Goal: Information Seeking & Learning: Learn about a topic

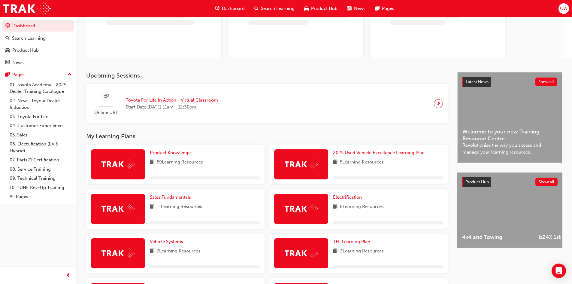
scroll to position [60, 0]
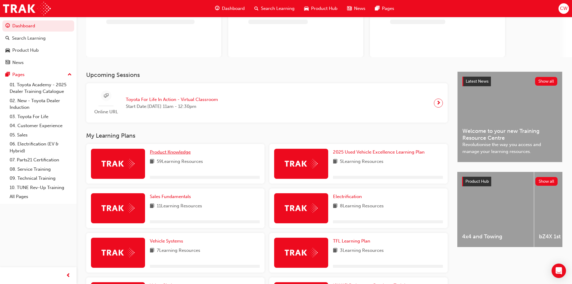
click at [163, 154] on span "Product Knowledge" at bounding box center [170, 151] width 41 height 5
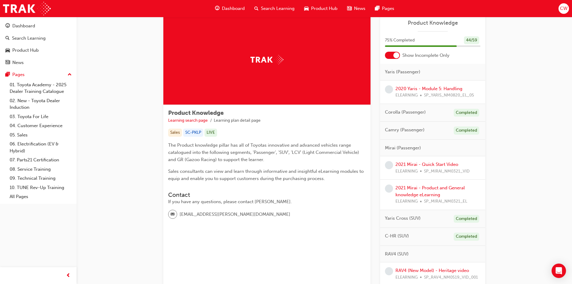
scroll to position [30, 0]
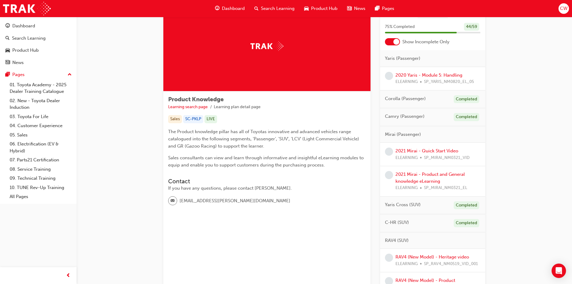
click at [387, 41] on div at bounding box center [392, 41] width 15 height 7
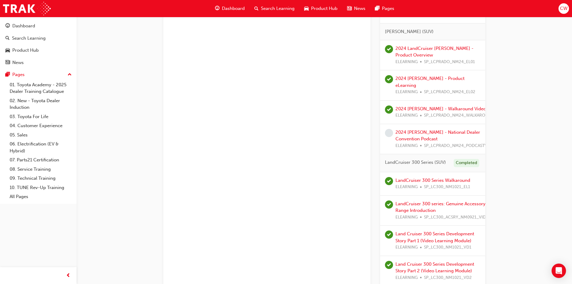
scroll to position [960, 0]
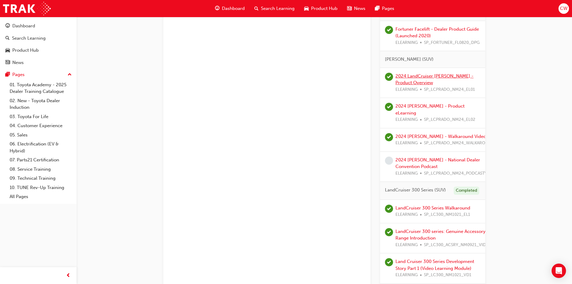
click at [414, 81] on link "2024 LandCruiser [PERSON_NAME] - Product Overview" at bounding box center [434, 79] width 78 height 12
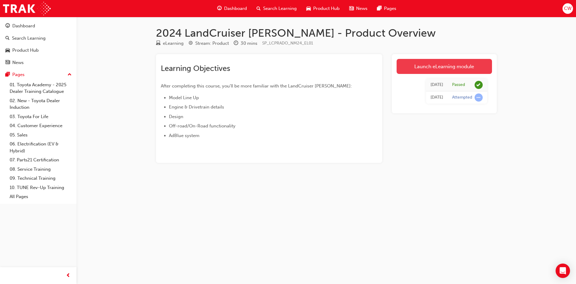
click at [432, 67] on link "Launch eLearning module" at bounding box center [444, 66] width 95 height 15
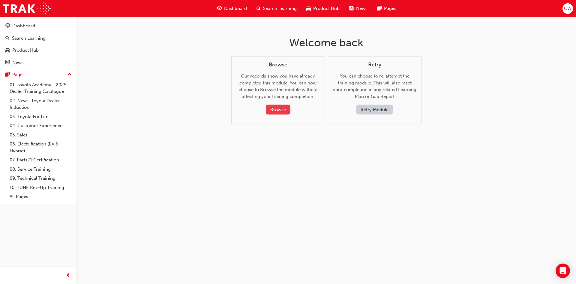
click at [281, 109] on button "Browse" at bounding box center [278, 109] width 25 height 10
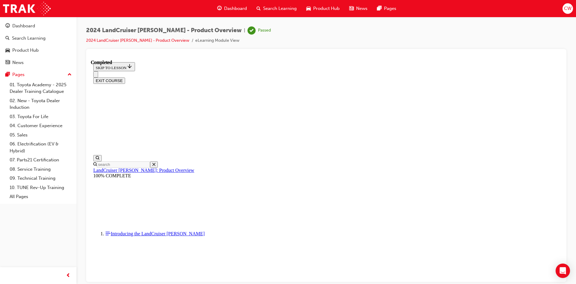
scroll to position [31, 0]
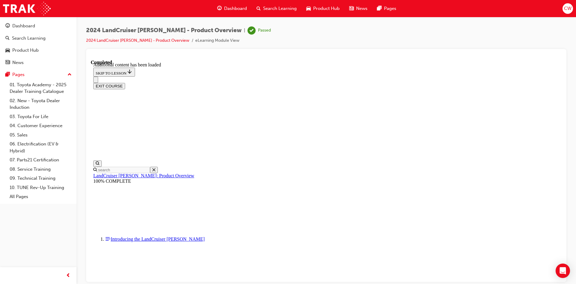
scroll to position [361, 0]
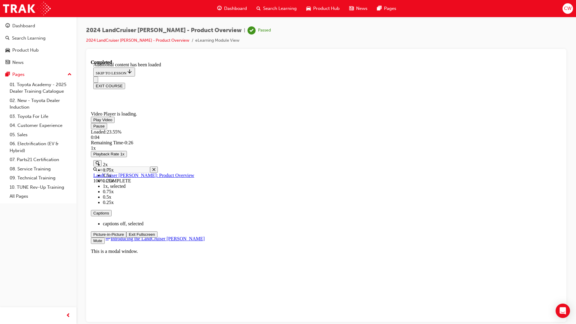
click at [111, 178] on span "1.5x" at bounding box center [107, 175] width 8 height 5
click at [181, 104] on video "Video player" at bounding box center [136, 81] width 90 height 45
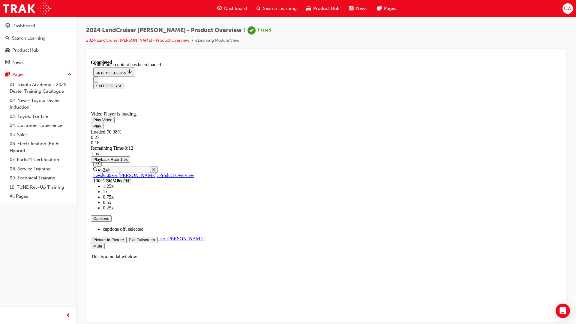
click at [536, 145] on div "Loaded : 70.38% 0:27 0:18" at bounding box center [326, 137] width 471 height 16
click at [93, 122] on span "Video player" at bounding box center [93, 119] width 0 height 5
click at [129, 242] on span "Video player" at bounding box center [129, 239] width 0 height 5
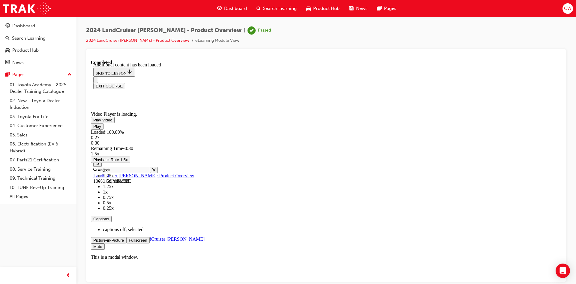
scroll to position [955, 0]
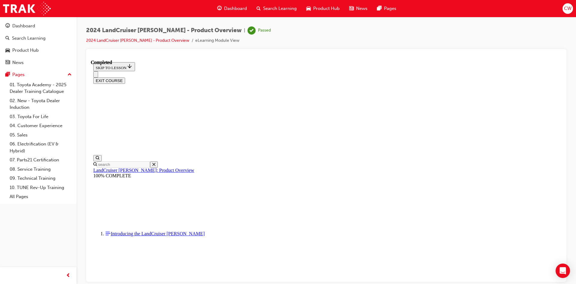
scroll to position [1219, 0]
